Goal: Task Accomplishment & Management: Manage account settings

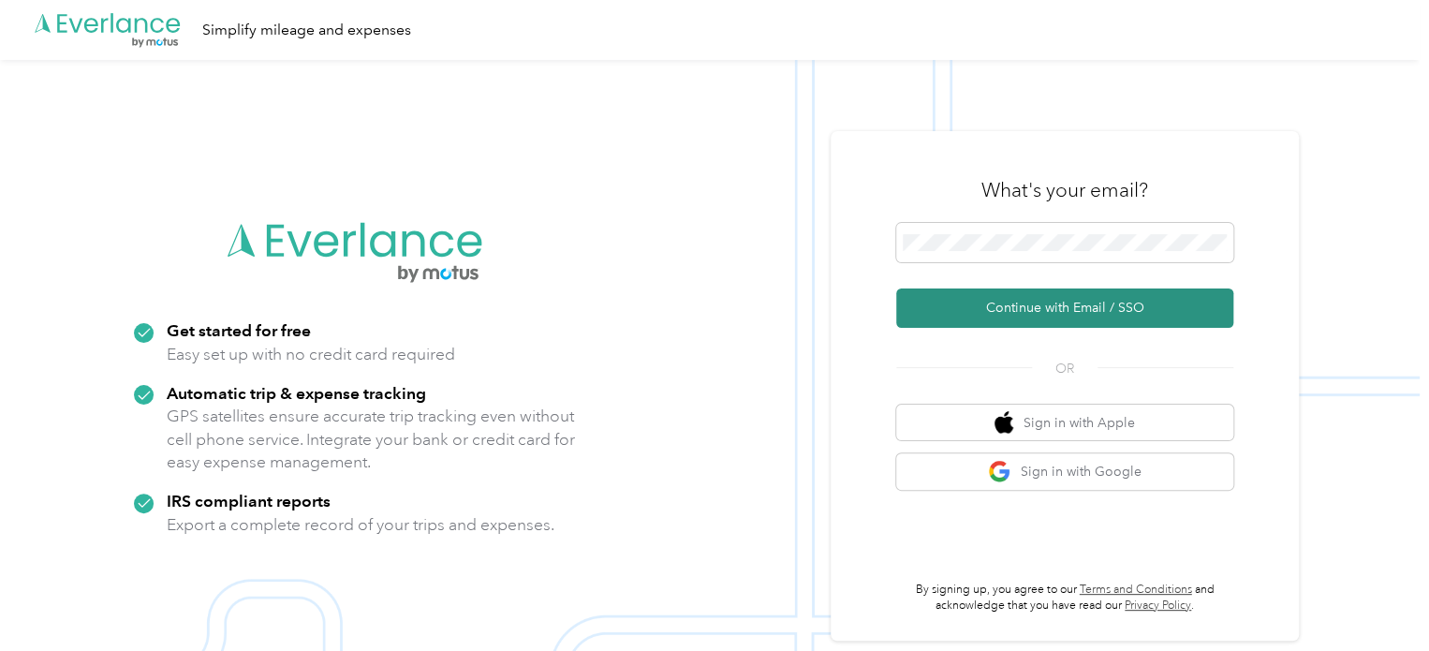
click at [1074, 316] on button "Continue with Email / SSO" at bounding box center [1064, 307] width 337 height 39
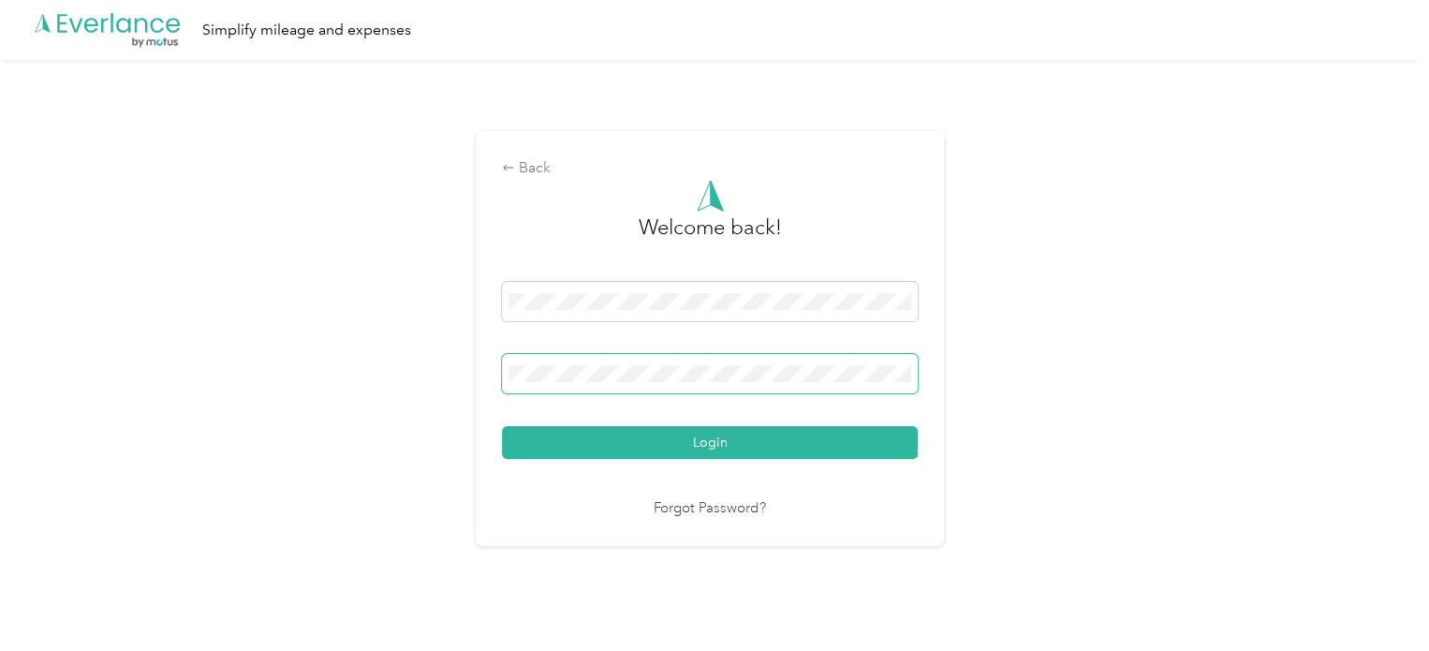
click at [599, 363] on span at bounding box center [710, 373] width 416 height 39
click at [502, 426] on button "Login" at bounding box center [710, 442] width 416 height 33
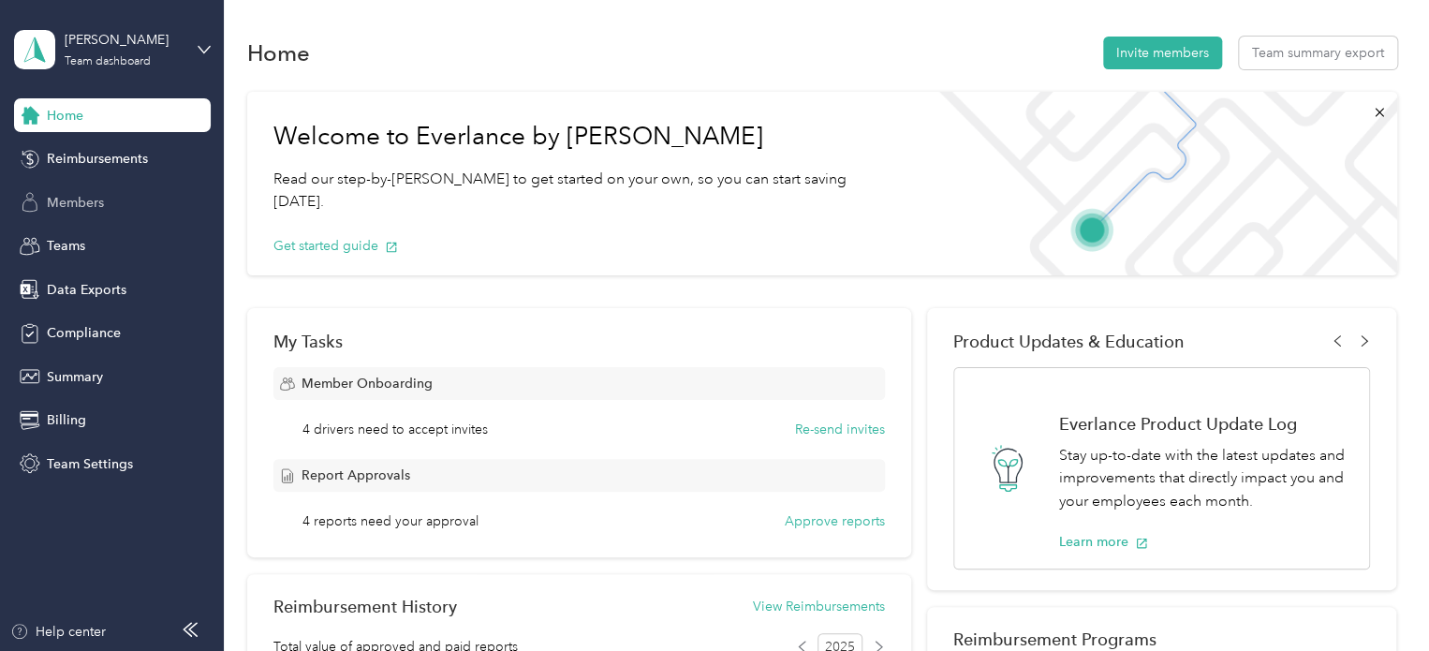
click at [82, 214] on div "Members" at bounding box center [112, 202] width 197 height 34
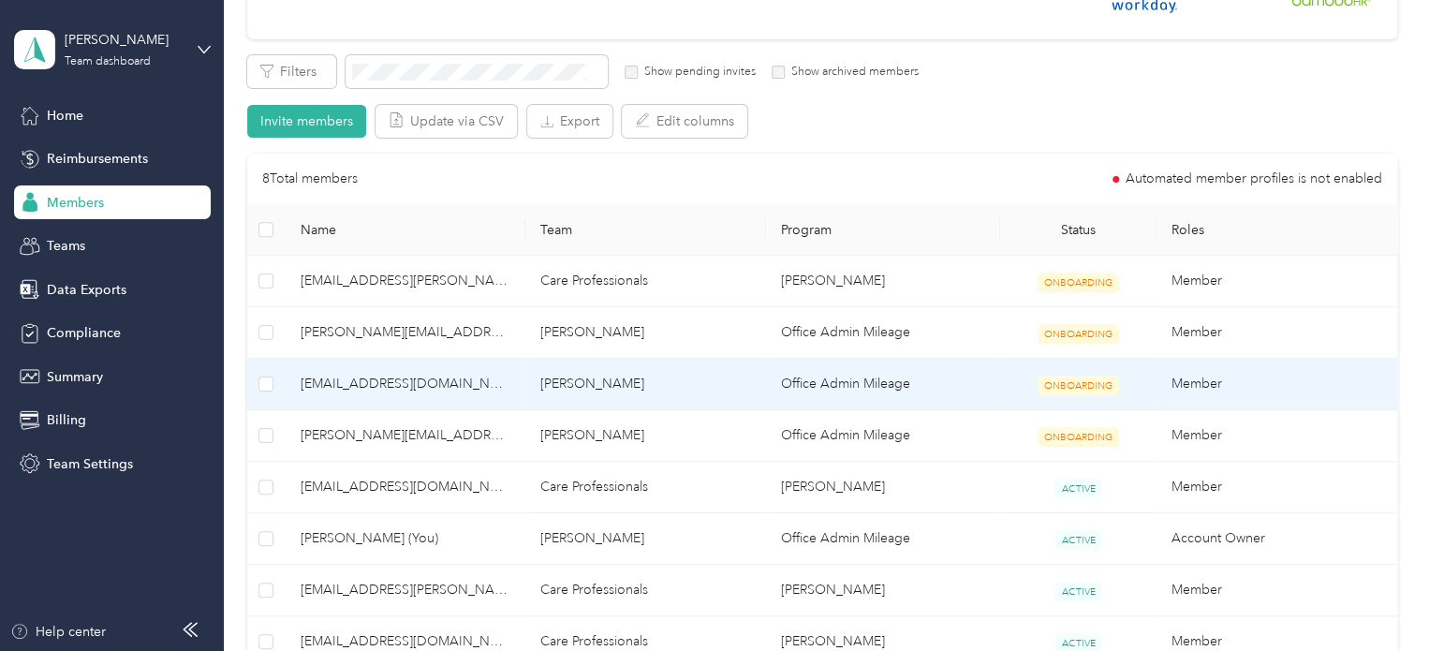
scroll to position [468, 0]
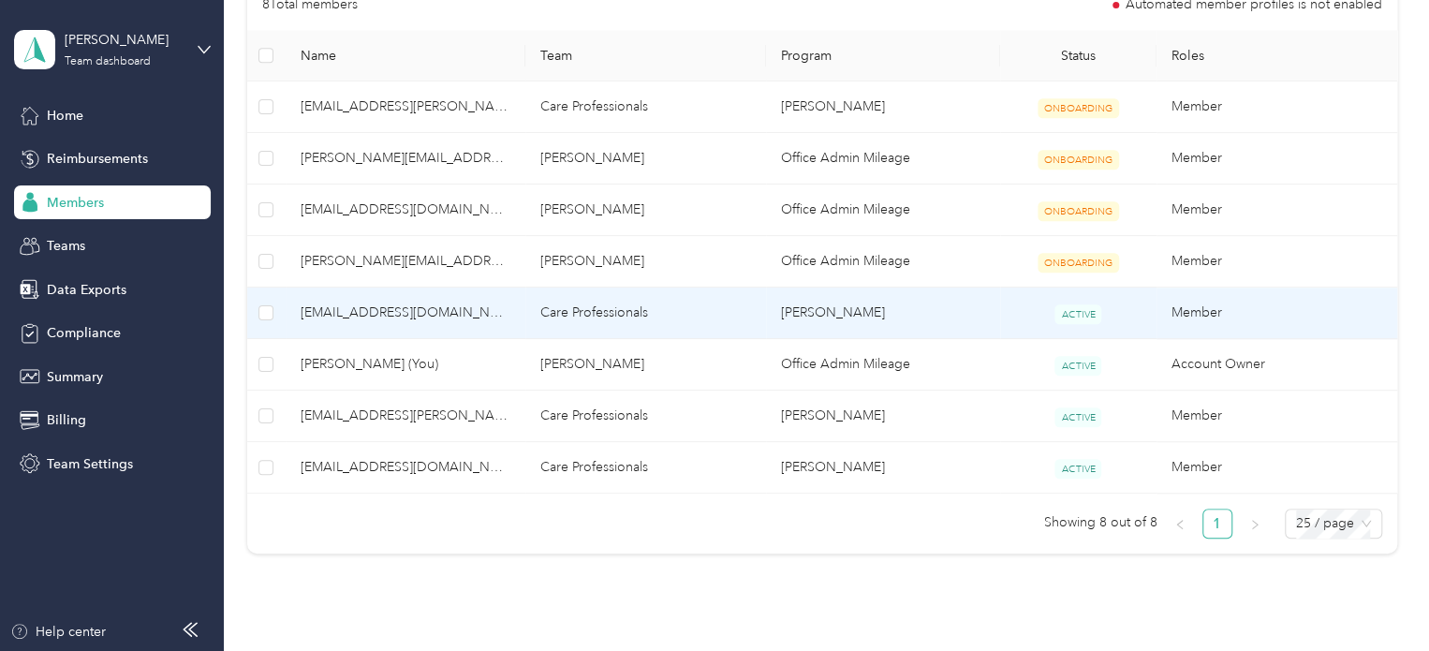
click at [429, 312] on span "[EMAIL_ADDRESS][DOMAIN_NAME]" at bounding box center [406, 312] width 211 height 21
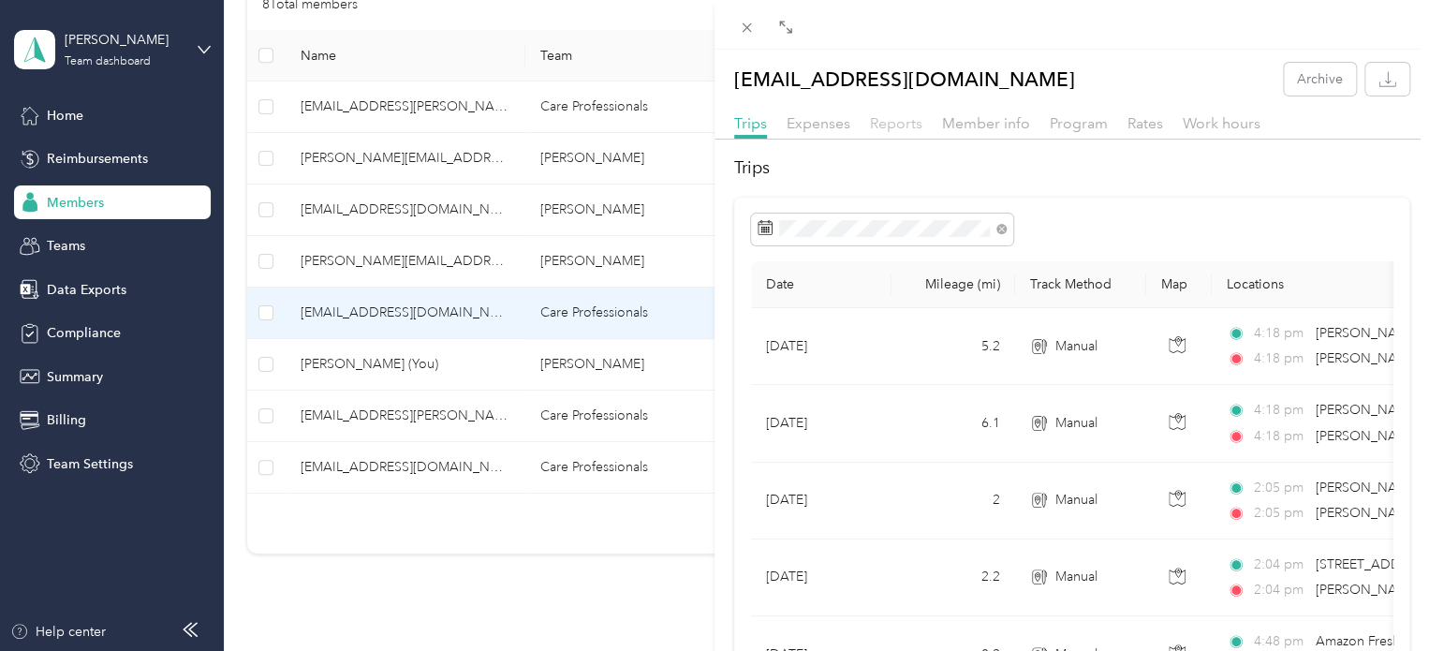
click at [904, 120] on span "Reports" at bounding box center [896, 123] width 52 height 18
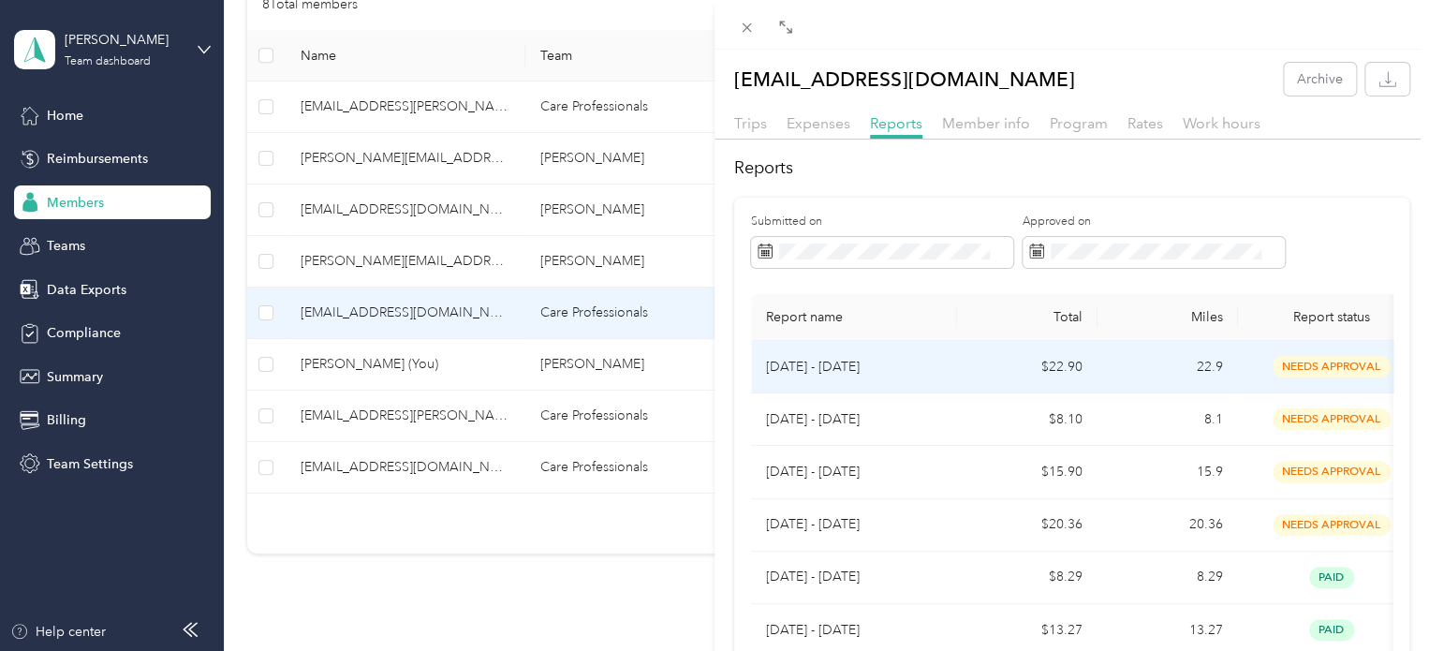
click at [906, 373] on p "[DATE] - [DATE]" at bounding box center [854, 367] width 176 height 21
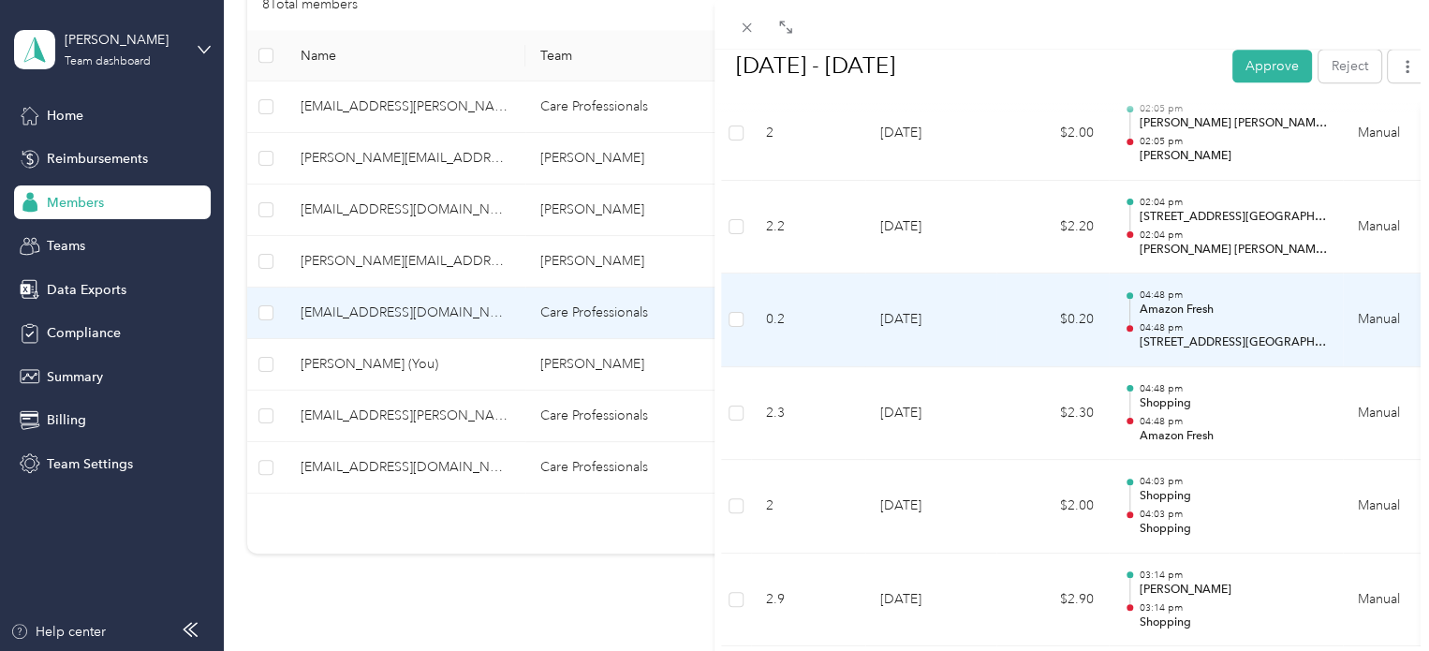
scroll to position [824, 0]
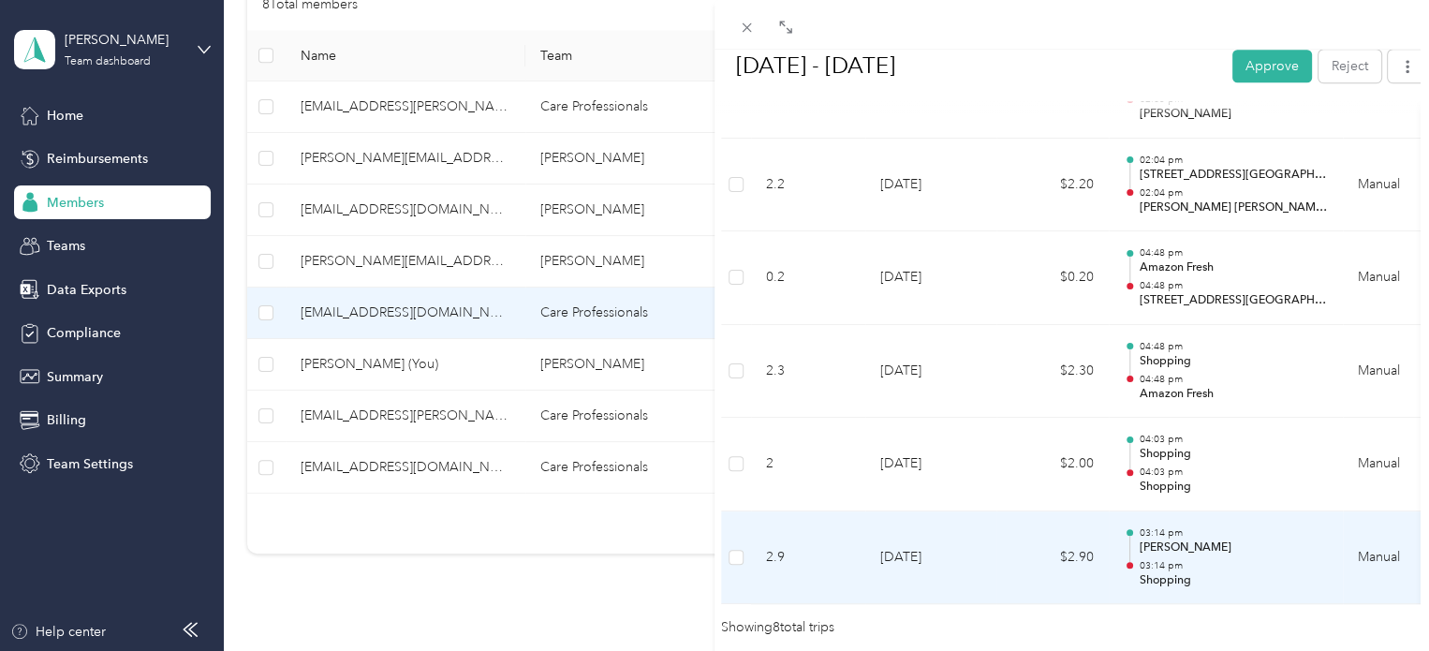
click at [1127, 541] on div at bounding box center [1129, 558] width 12 height 59
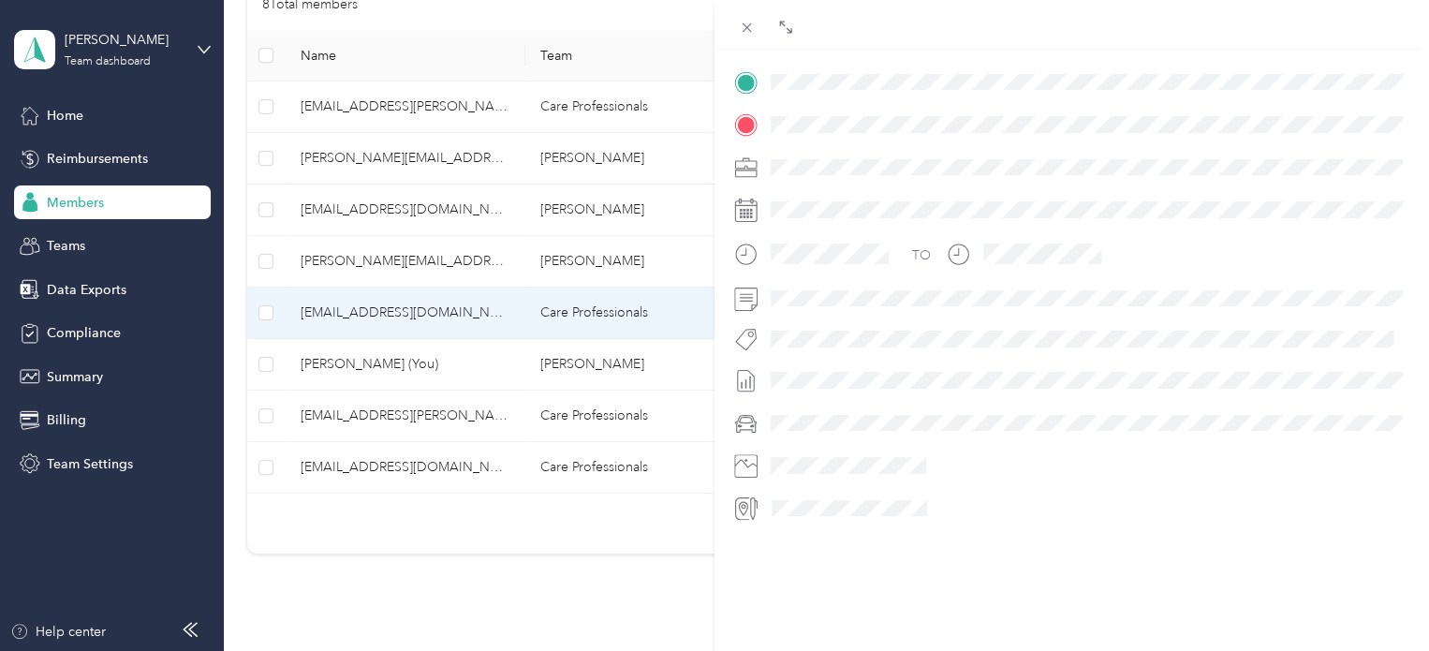
scroll to position [429, 0]
click at [749, 20] on icon at bounding box center [747, 28] width 16 height 16
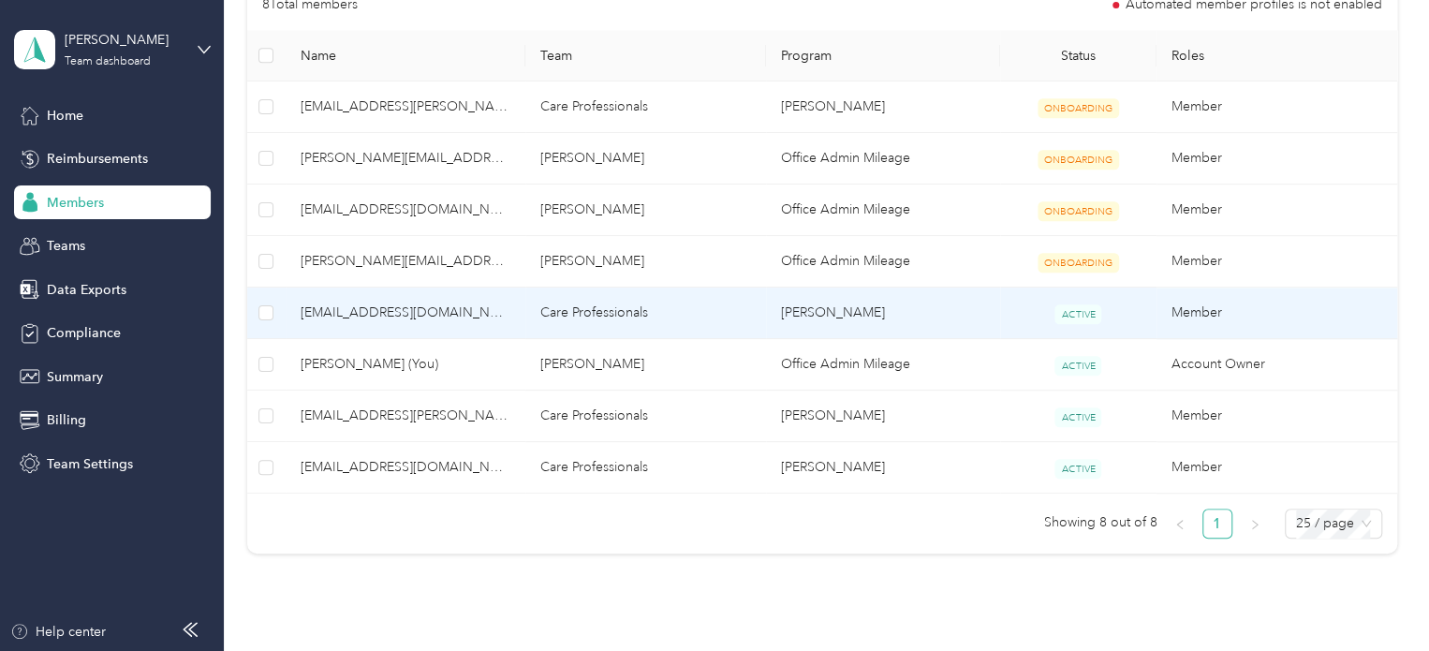
click at [668, 317] on td "Care Professionals" at bounding box center [645, 312] width 241 height 51
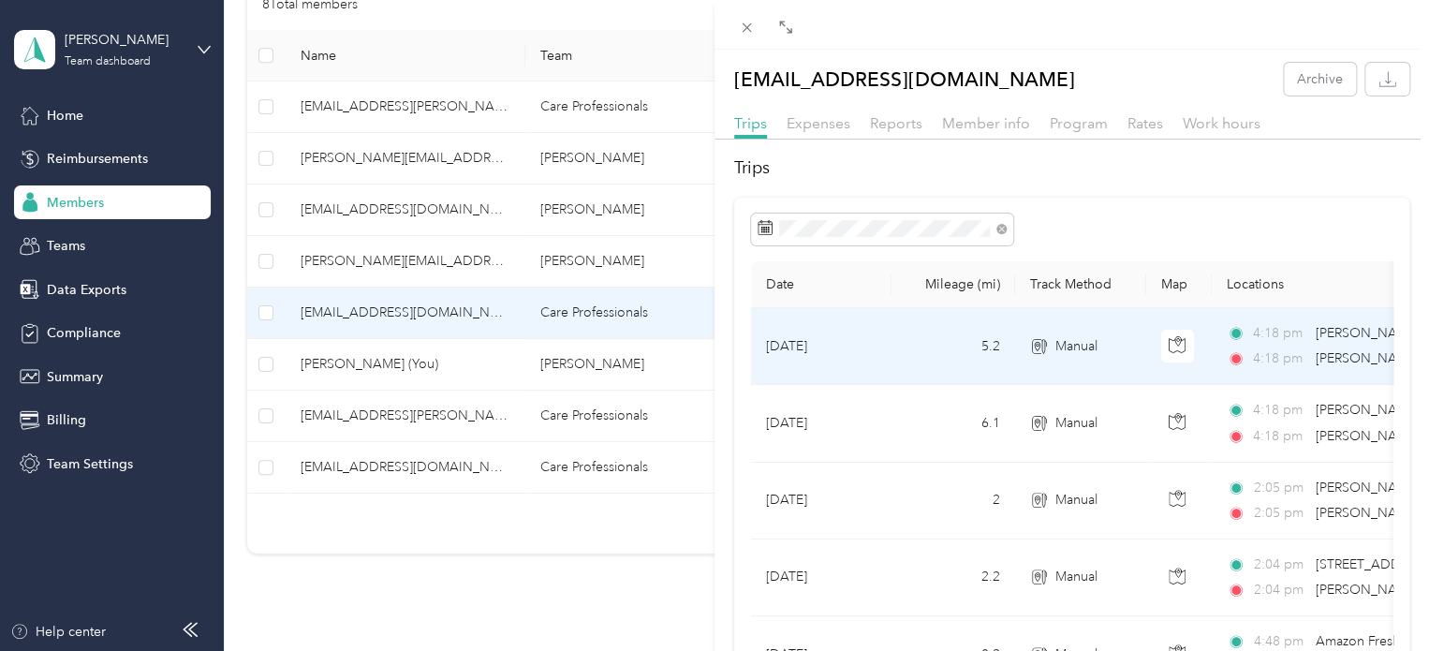
click at [880, 351] on td "[DATE]" at bounding box center [821, 346] width 140 height 77
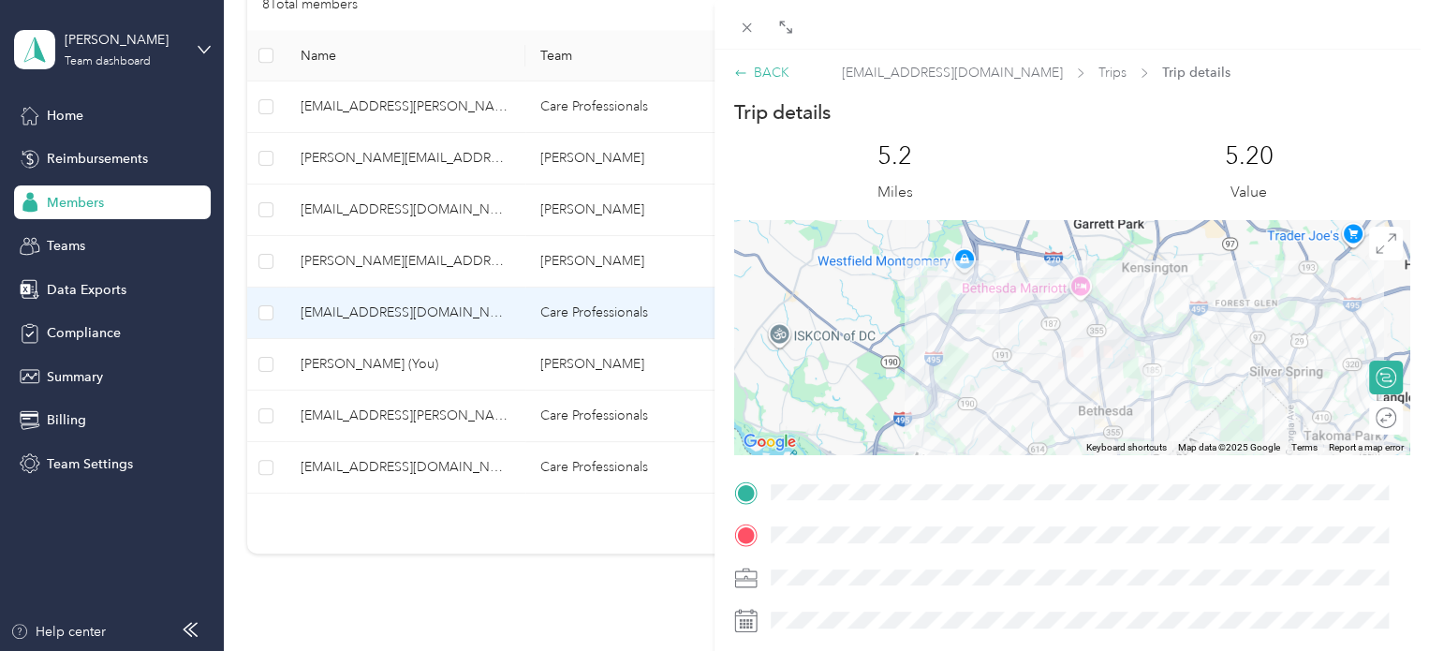
click at [770, 72] on div "BACK" at bounding box center [761, 73] width 55 height 20
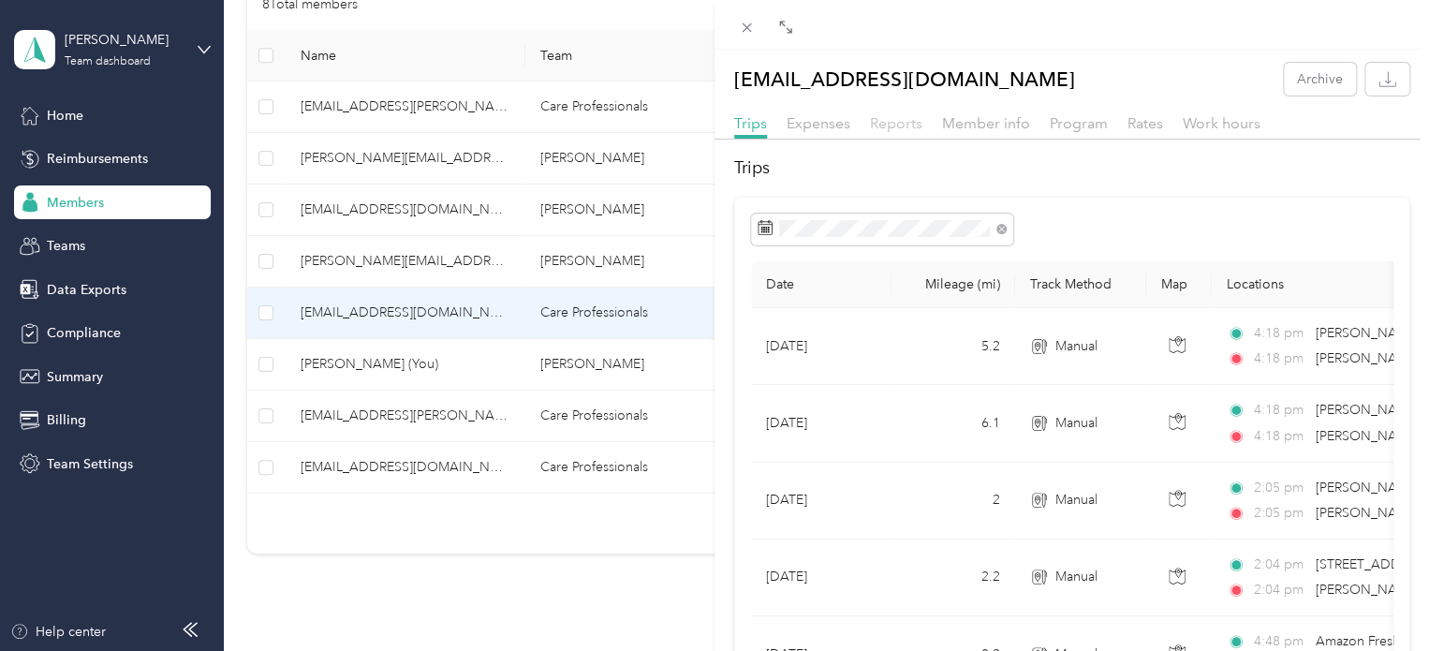
click at [891, 129] on span "Reports" at bounding box center [896, 123] width 52 height 18
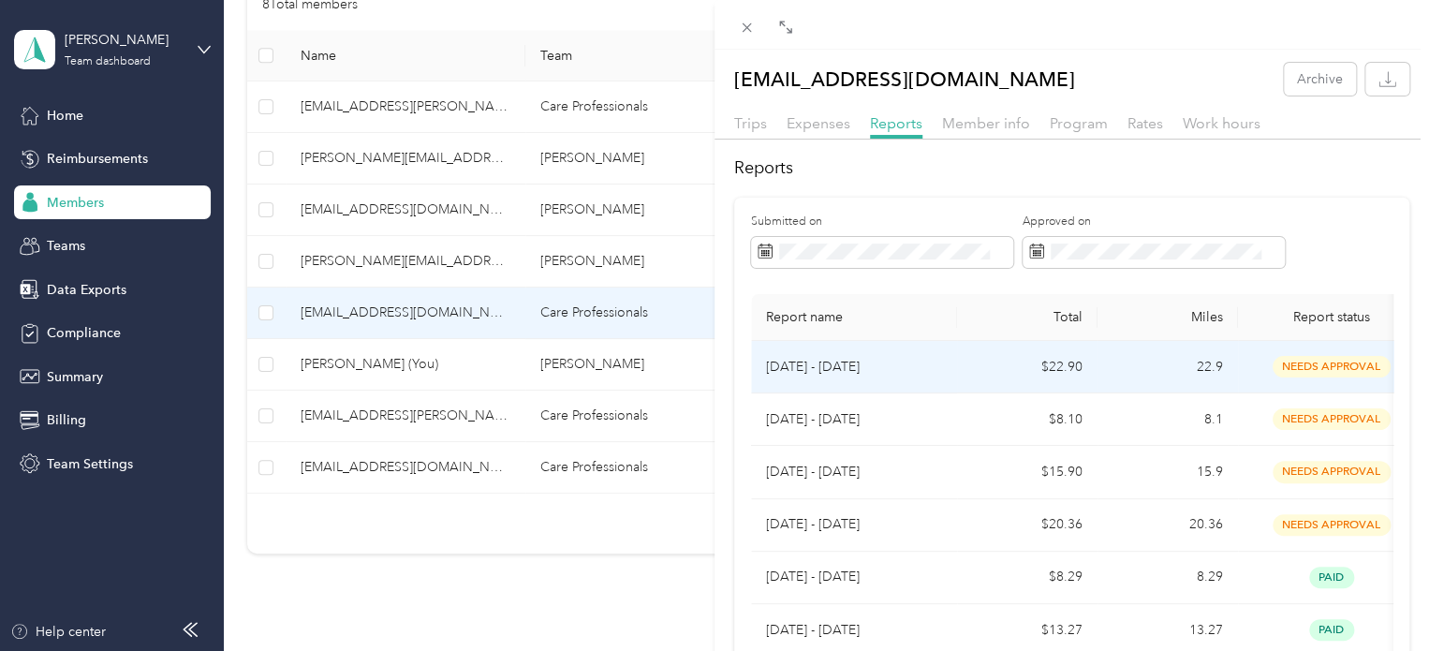
click at [976, 370] on td "$22.90" at bounding box center [1027, 367] width 140 height 52
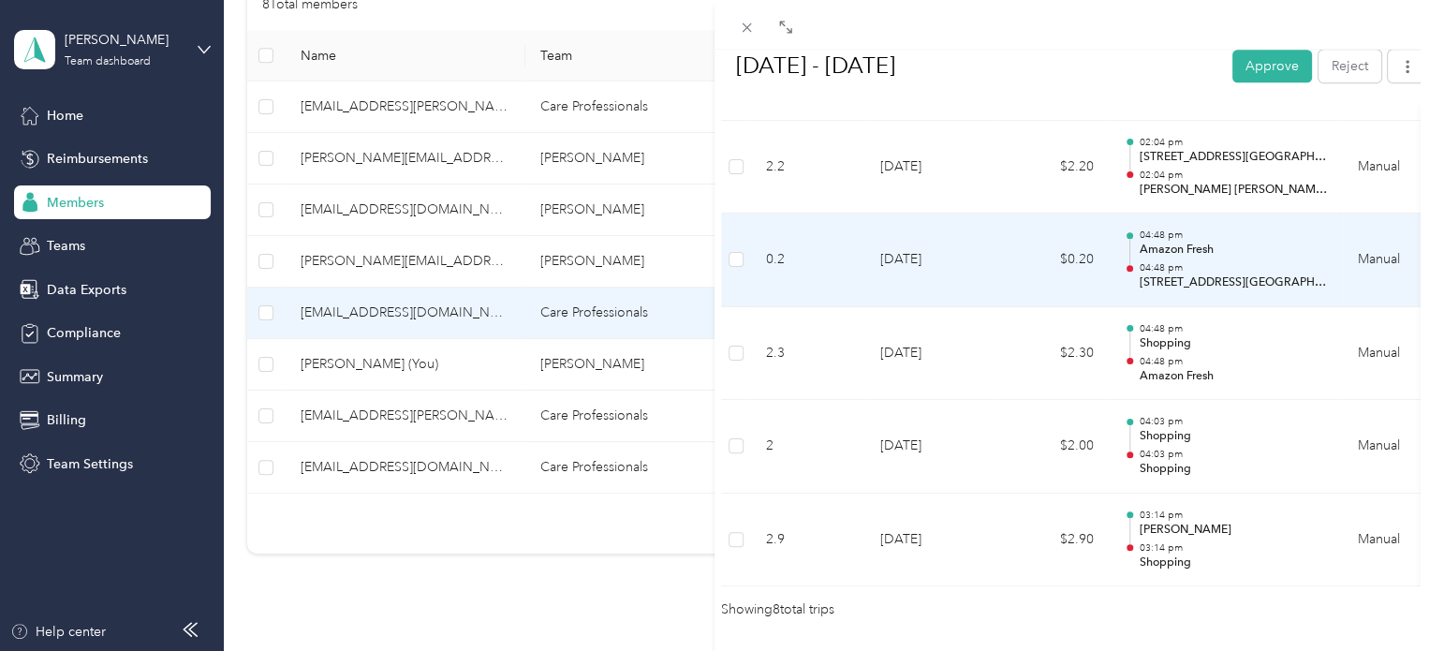
scroll to position [843, 0]
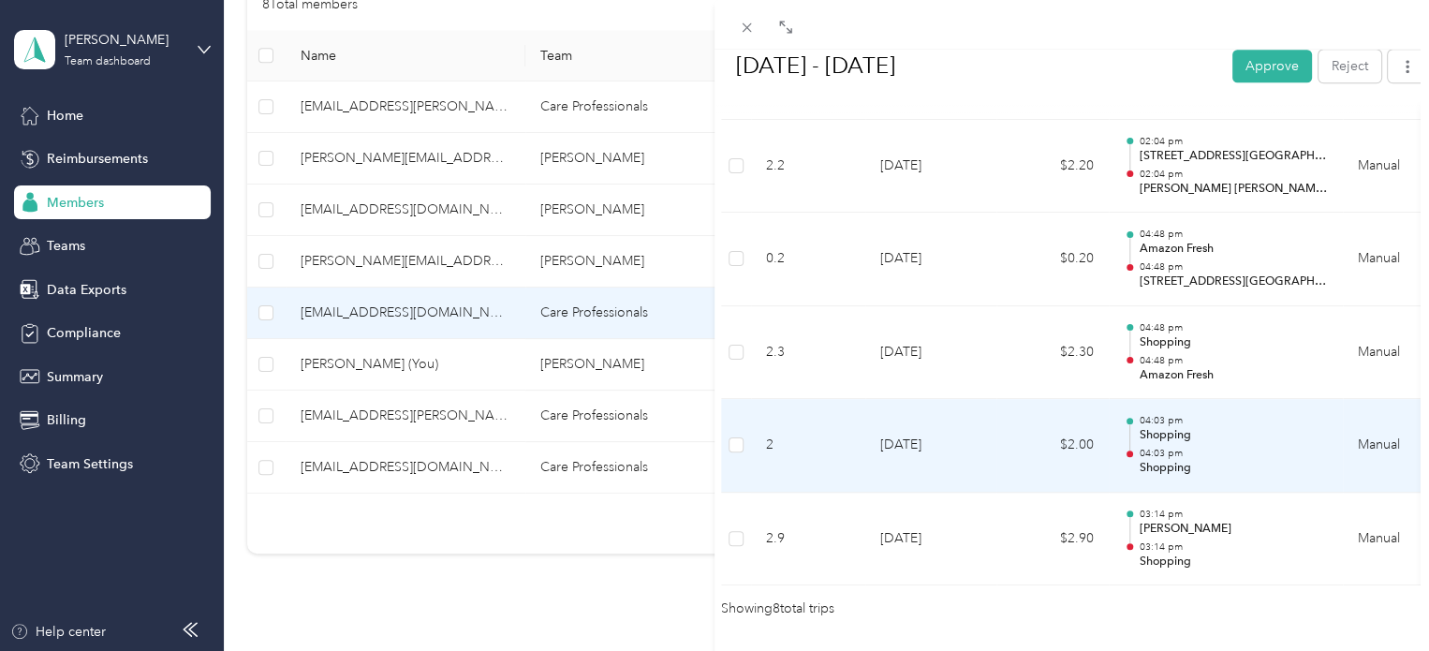
click at [1131, 436] on div at bounding box center [1129, 447] width 12 height 59
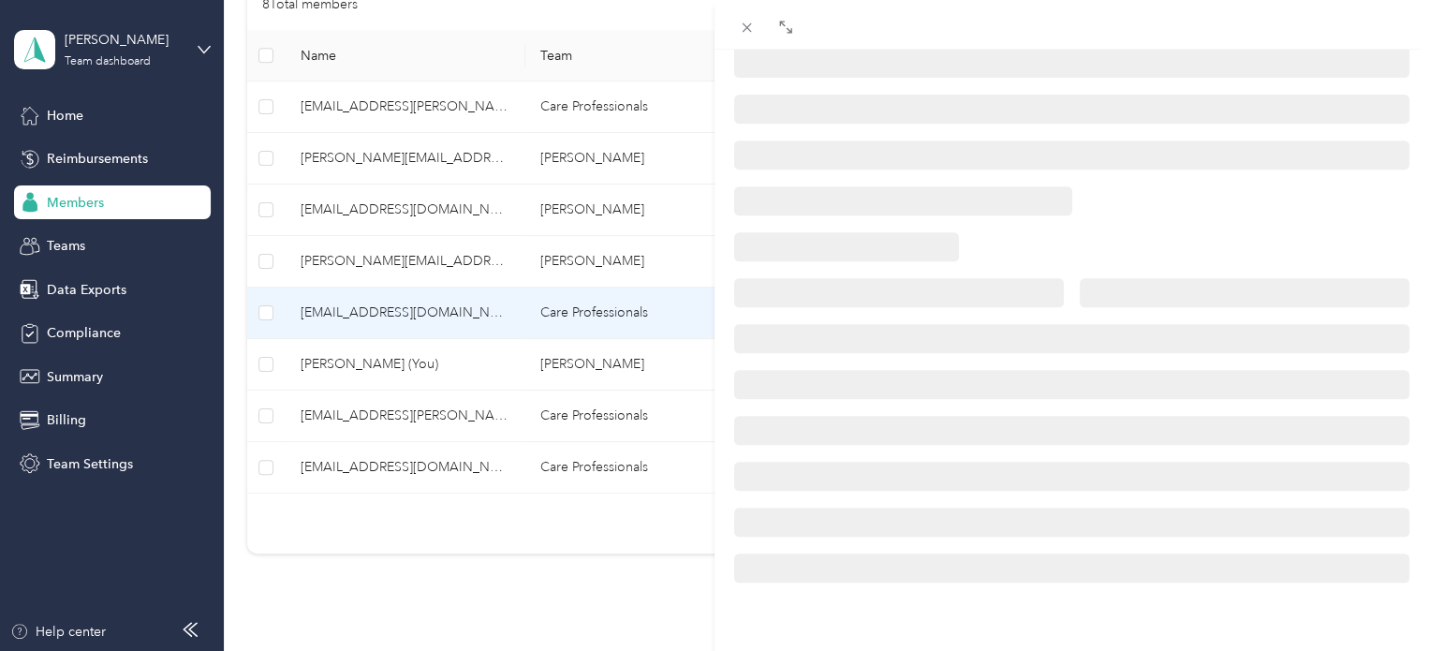
scroll to position [429, 0]
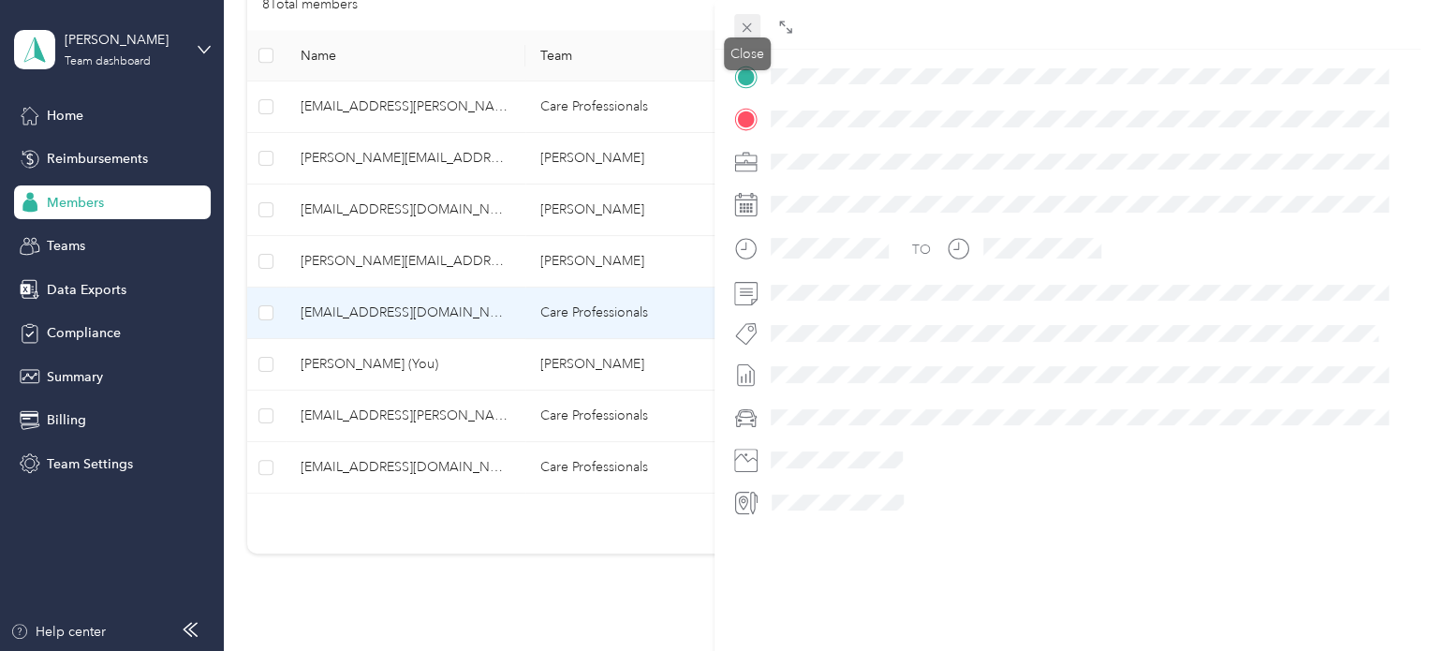
click at [751, 33] on icon at bounding box center [747, 28] width 16 height 16
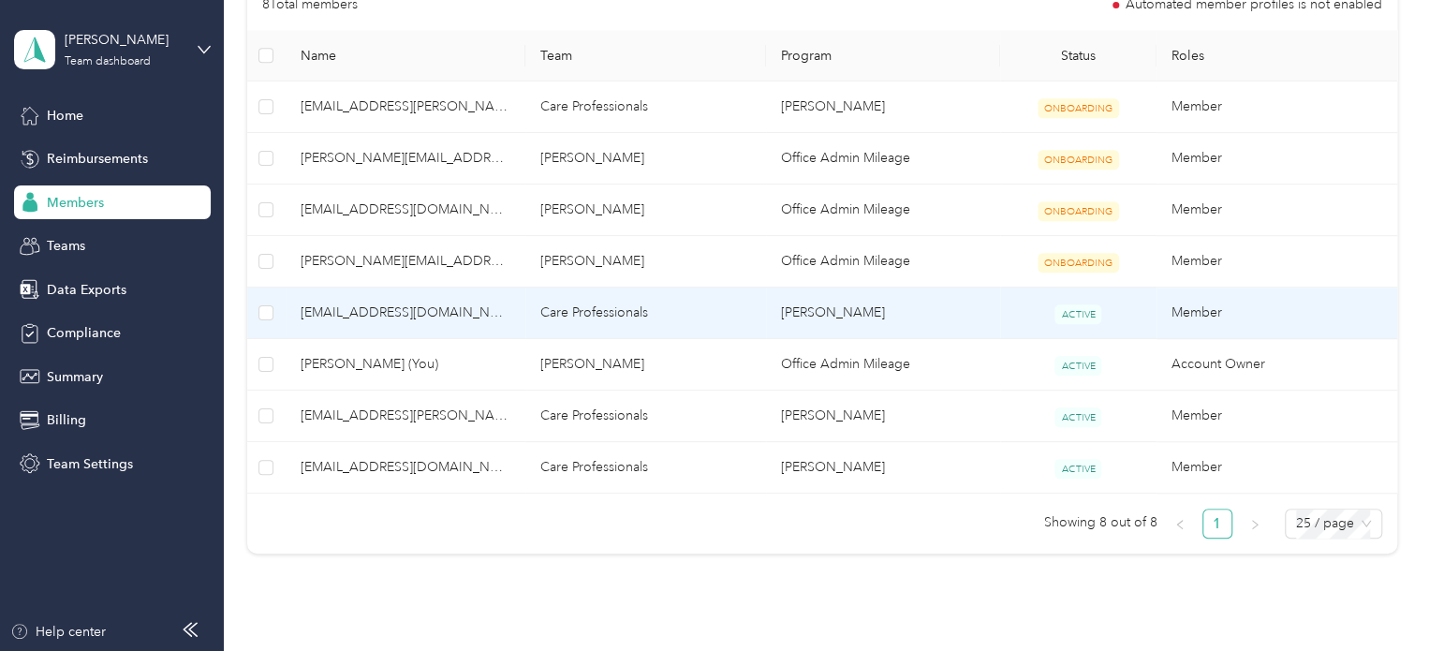
click at [648, 311] on td "Care Professionals" at bounding box center [645, 312] width 241 height 51
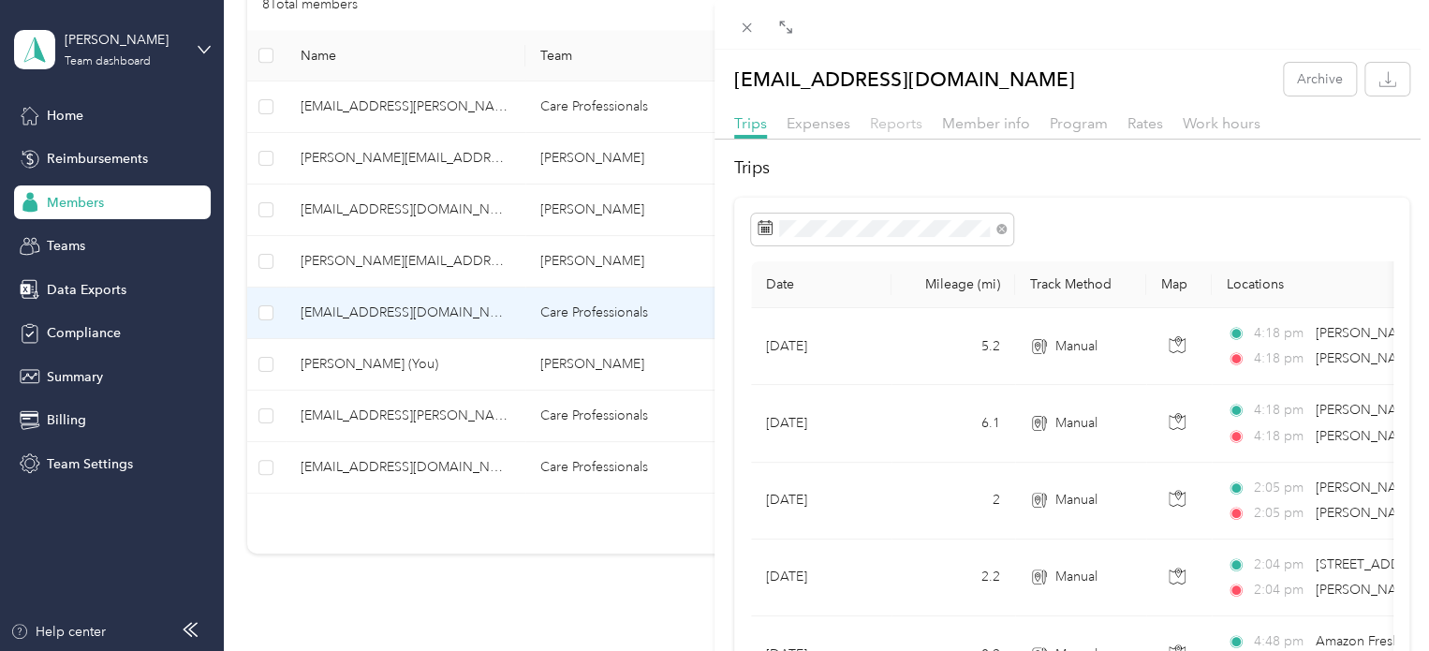
click at [870, 125] on span "Reports" at bounding box center [896, 123] width 52 height 18
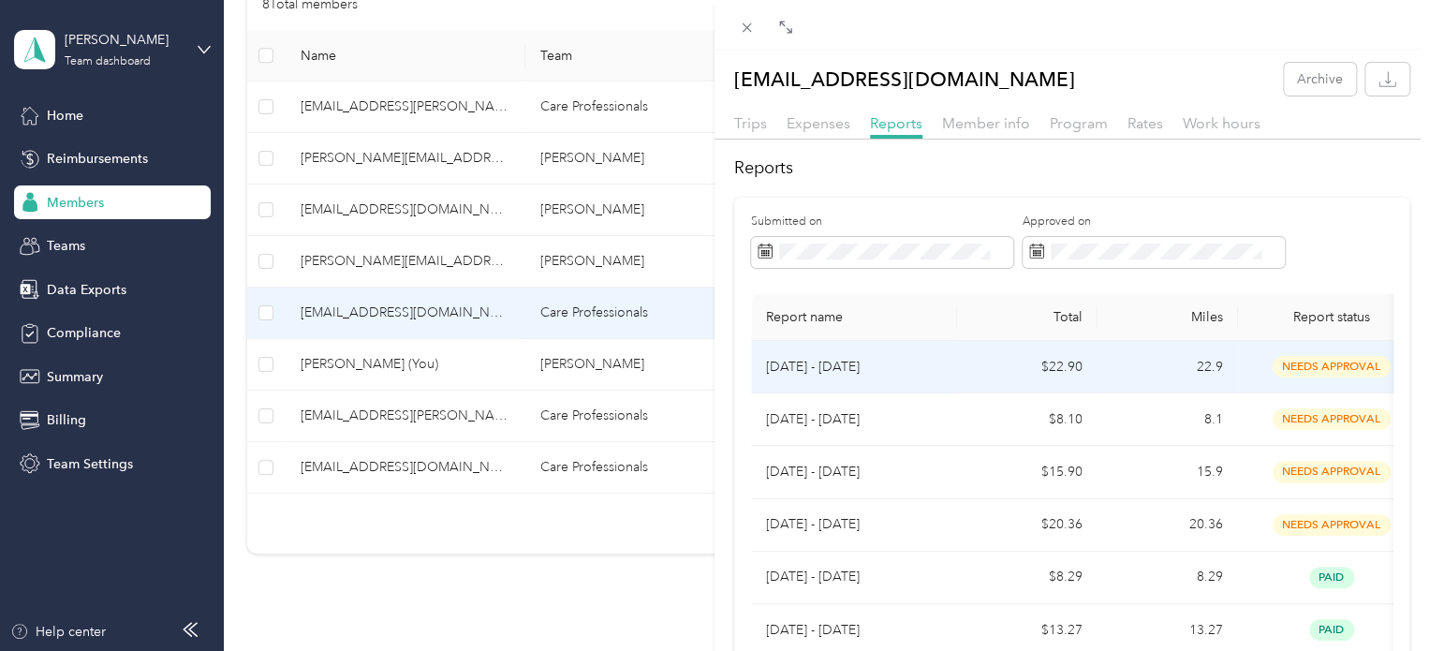
click at [947, 365] on td "[DATE] - [DATE]" at bounding box center [854, 367] width 206 height 52
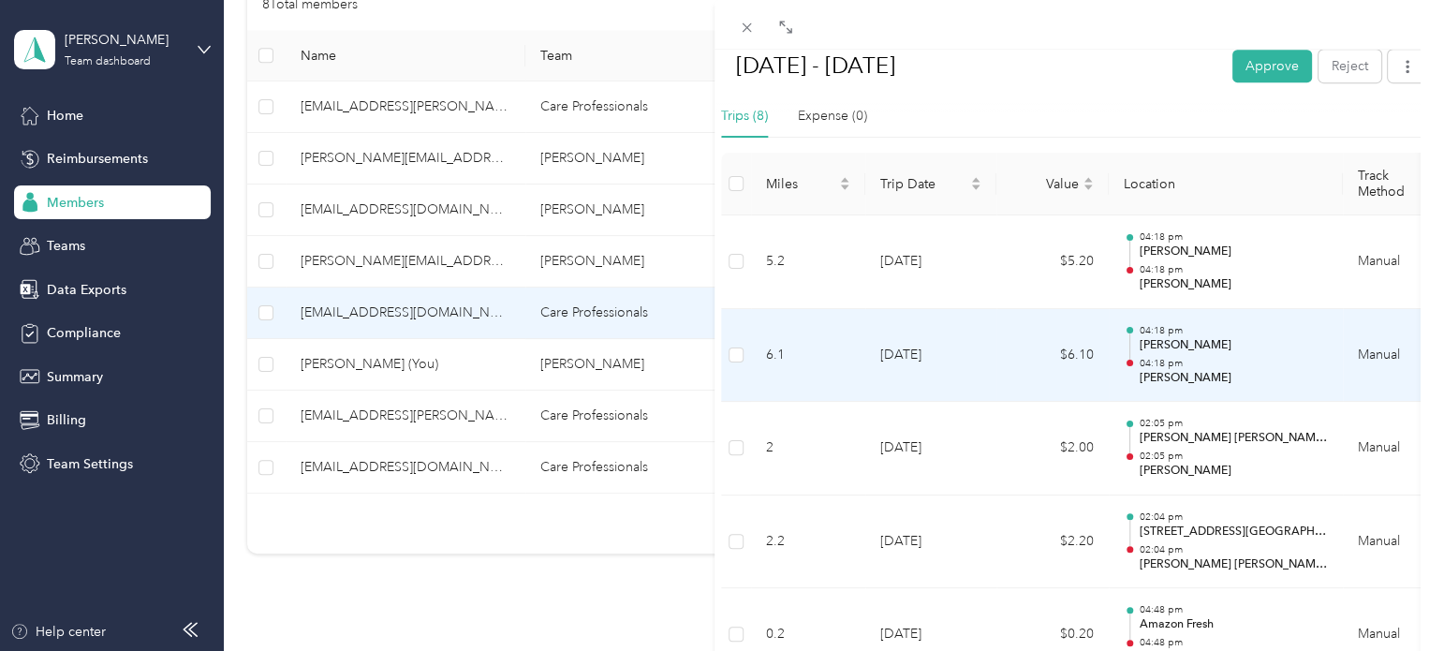
scroll to position [468, 0]
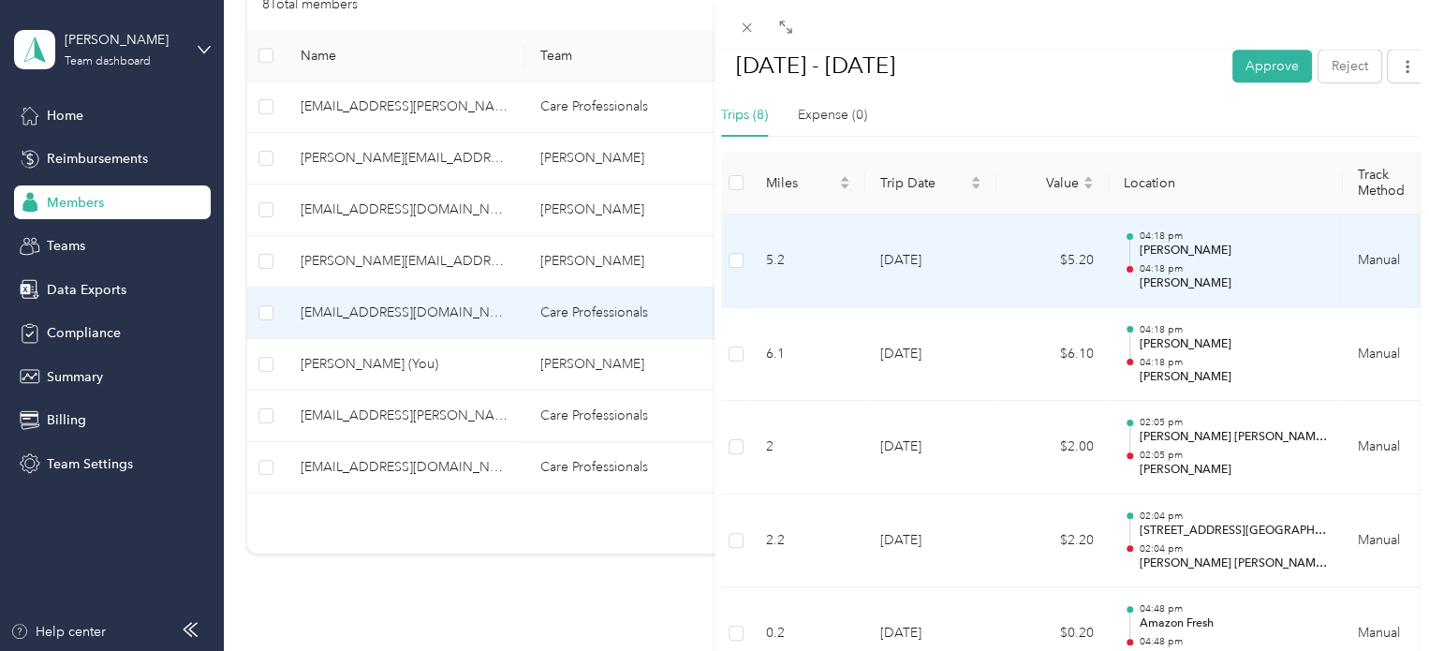
click at [1153, 275] on p "[PERSON_NAME]" at bounding box center [1232, 283] width 189 height 17
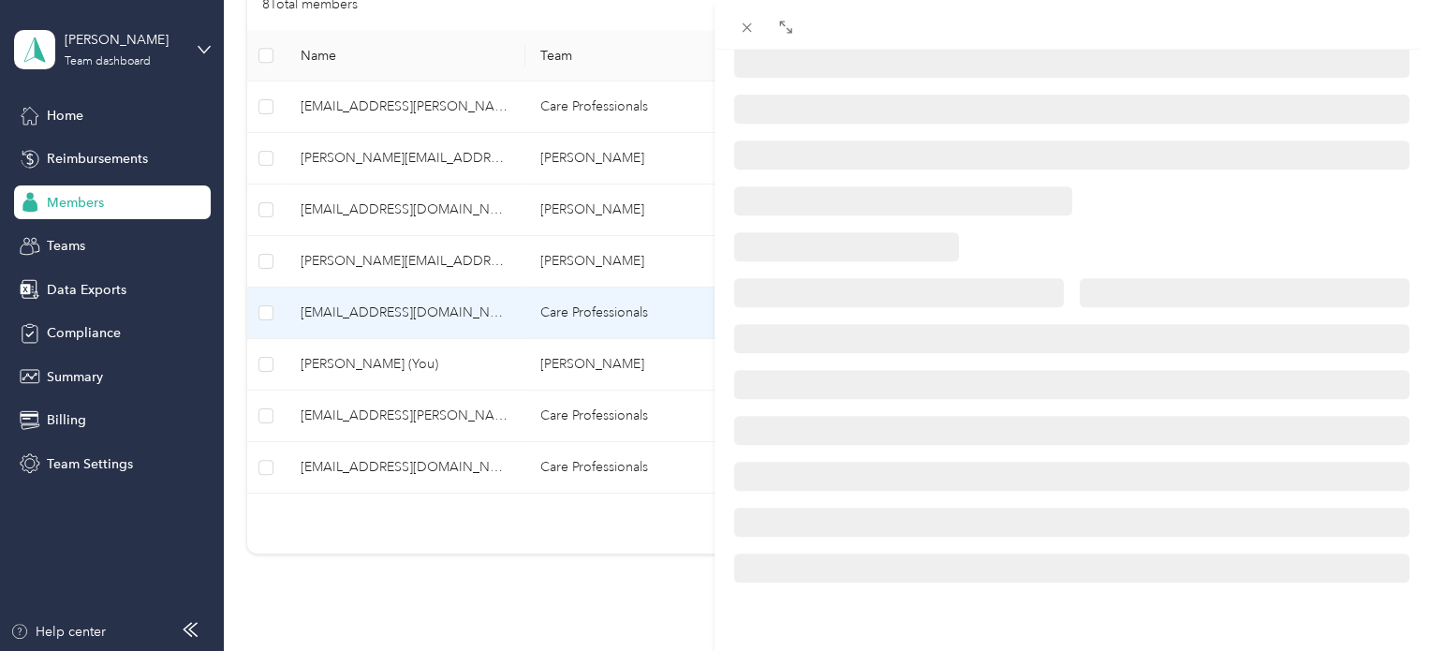
scroll to position [429, 0]
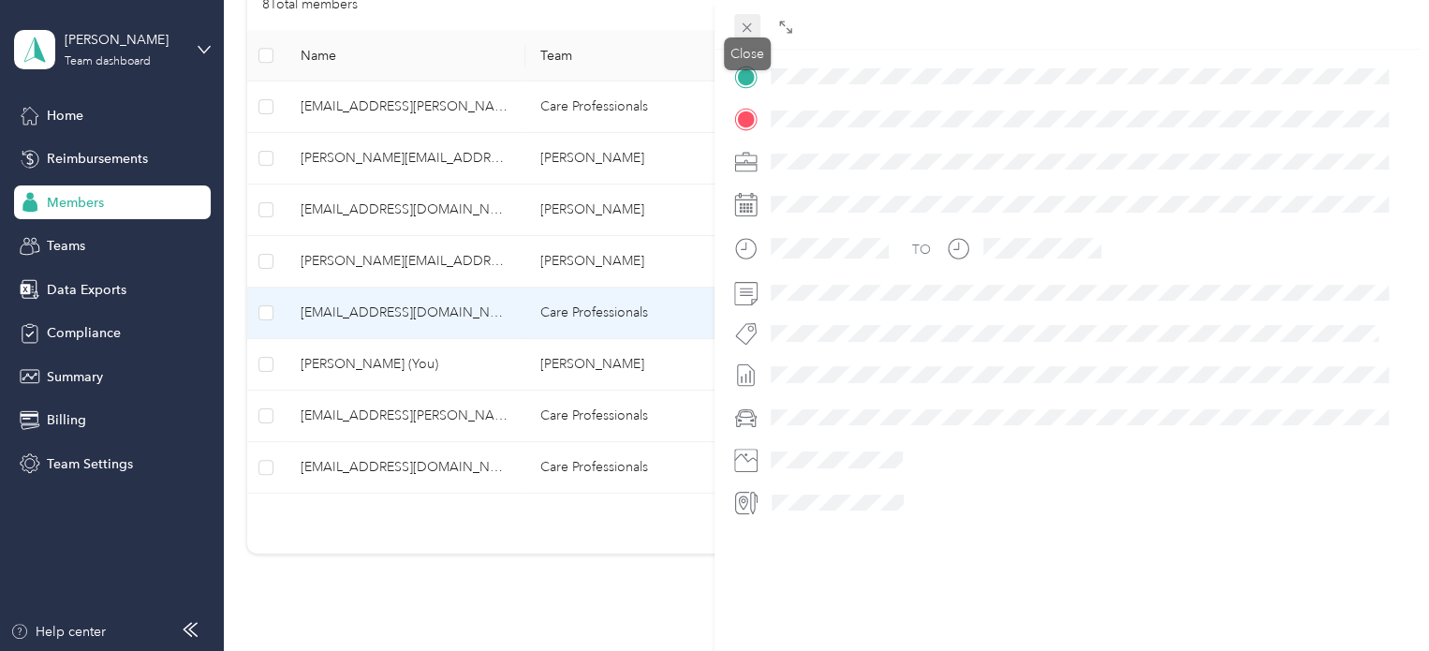
click at [745, 29] on icon at bounding box center [747, 28] width 16 height 16
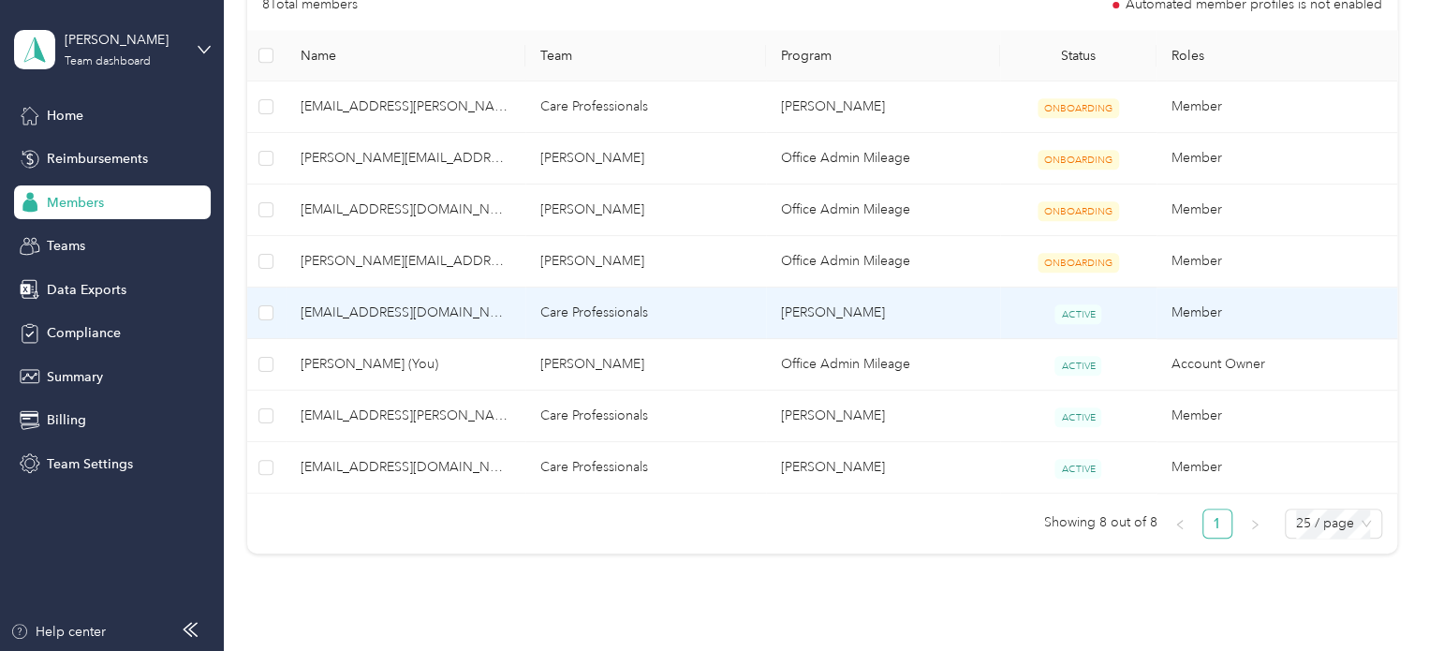
click at [556, 302] on td "Care Professionals" at bounding box center [645, 312] width 241 height 51
